Goal: Information Seeking & Learning: Learn about a topic

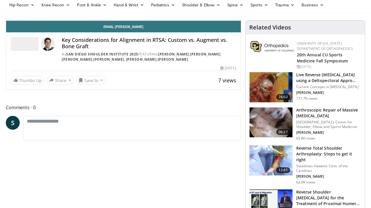
click at [347, 9] on div "Progress Bar" at bounding box center [347, 8] width 1 height 2
click at [342, 9] on div "Progress Bar" at bounding box center [342, 8] width 1 height 2
click at [241, 21] on span "Video Player" at bounding box center [235, 15] width 12 height 12
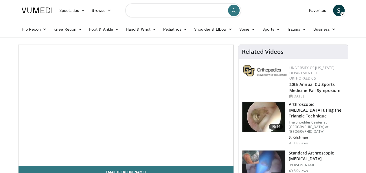
click at [168, 10] on input "Search topics, interventions" at bounding box center [183, 10] width 116 height 14
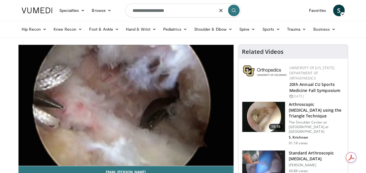
type input "**********"
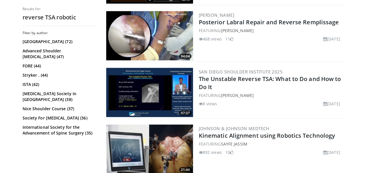
scroll to position [565, 0]
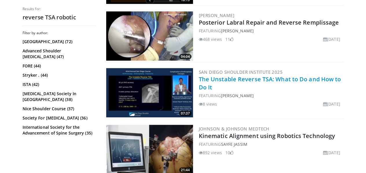
click at [210, 81] on link "The Unstable Reverse TSA: What to Do and How to Do It" at bounding box center [270, 83] width 142 height 16
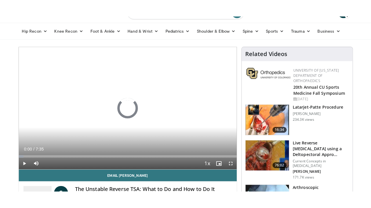
scroll to position [31, 0]
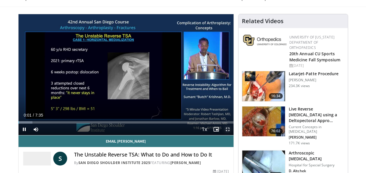
click at [232, 135] on span "Video Player" at bounding box center [228, 130] width 12 height 12
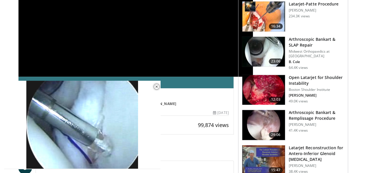
scroll to position [115, 0]
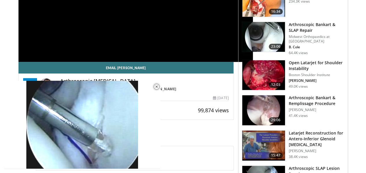
click at [324, 60] on h3 "Open Latarjet for Shoulder Instability" at bounding box center [317, 66] width 56 height 12
click at [321, 60] on h3 "Open Latarjet for Shoulder Instability" at bounding box center [317, 66] width 56 height 12
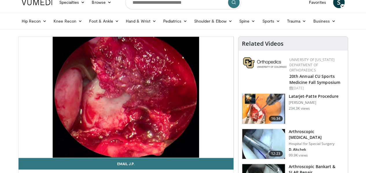
scroll to position [27, 0]
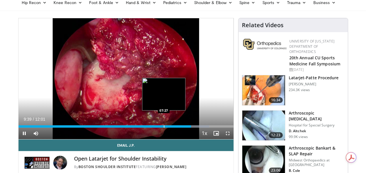
click at [149, 128] on div "Loaded : 88.74% 09:39 07:27" at bounding box center [126, 125] width 215 height 6
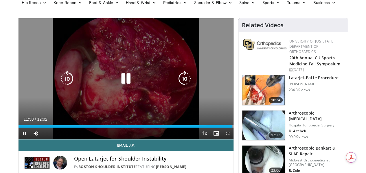
click at [124, 85] on icon "Video Player" at bounding box center [126, 79] width 16 height 16
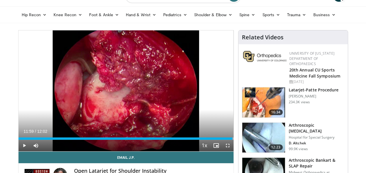
scroll to position [0, 0]
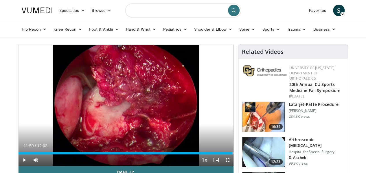
click at [193, 12] on input "Search topics, interventions" at bounding box center [183, 10] width 116 height 14
type input "**********"
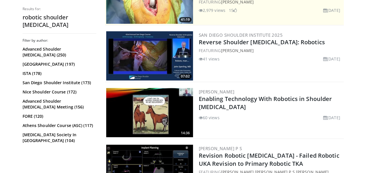
scroll to position [172, 0]
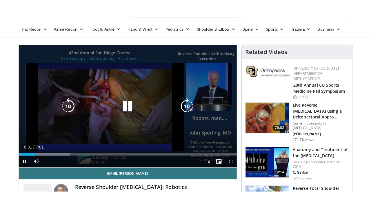
scroll to position [27, 0]
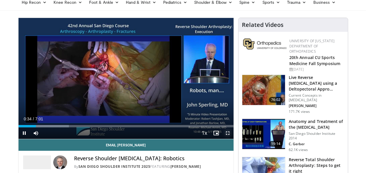
click at [233, 139] on span "Video Player" at bounding box center [228, 133] width 12 height 12
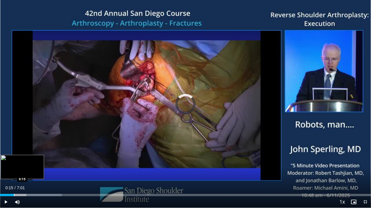
click at [14, 173] on div "Loaded : 16.62% 0:15 0:15" at bounding box center [185, 195] width 371 height 2
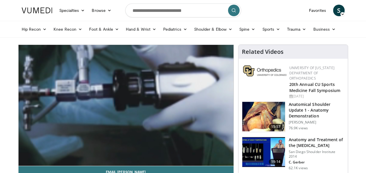
click at [19, 89] on div "10 seconds Tap to unmute" at bounding box center [126, 105] width 215 height 121
